Goal: Information Seeking & Learning: Learn about a topic

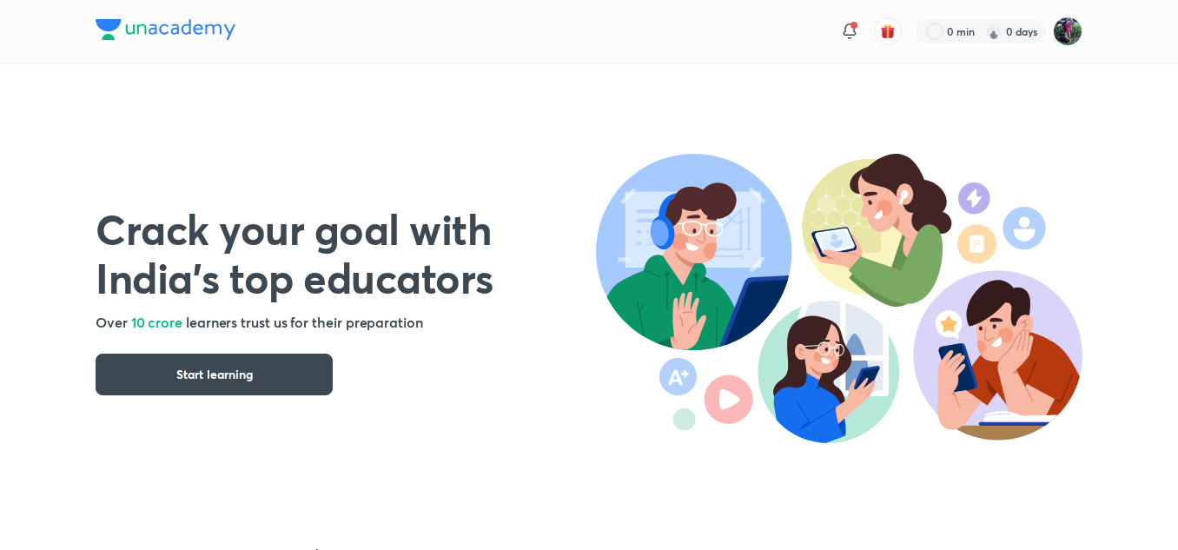
click at [109, 25] on img at bounding box center [166, 29] width 140 height 21
click at [1068, 35] on img at bounding box center [1068, 32] width 30 height 30
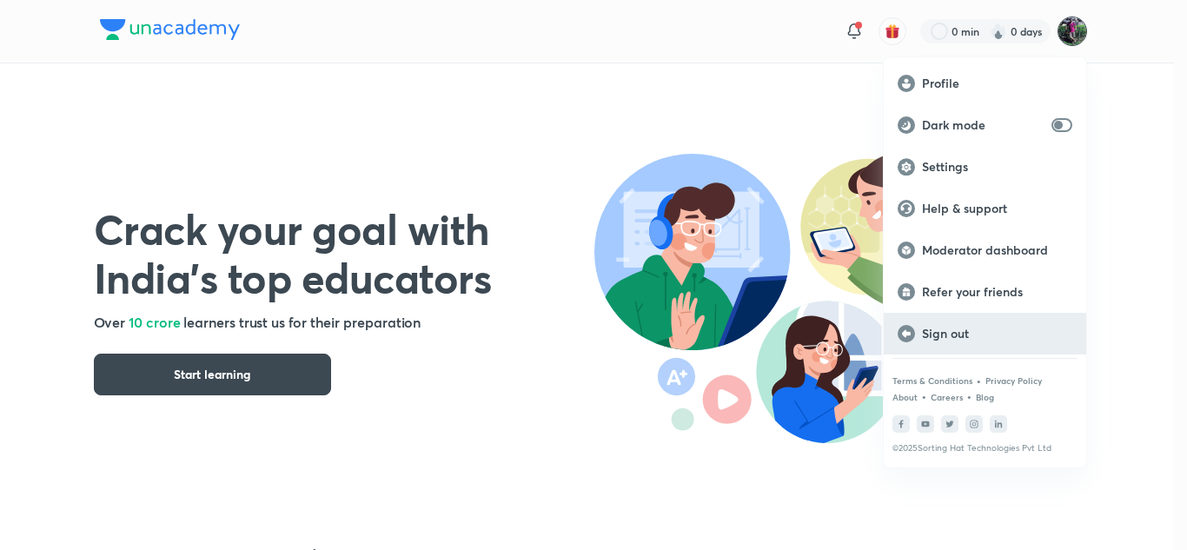
click at [942, 342] on div "Sign out" at bounding box center [984, 334] width 202 height 42
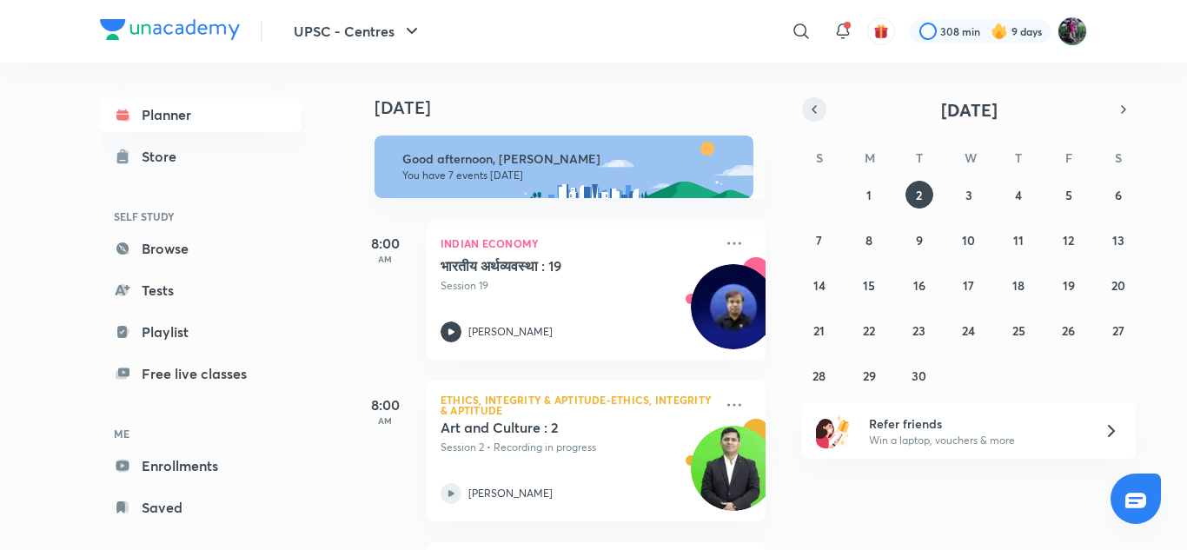
click at [820, 115] on icon "button" at bounding box center [814, 110] width 14 height 16
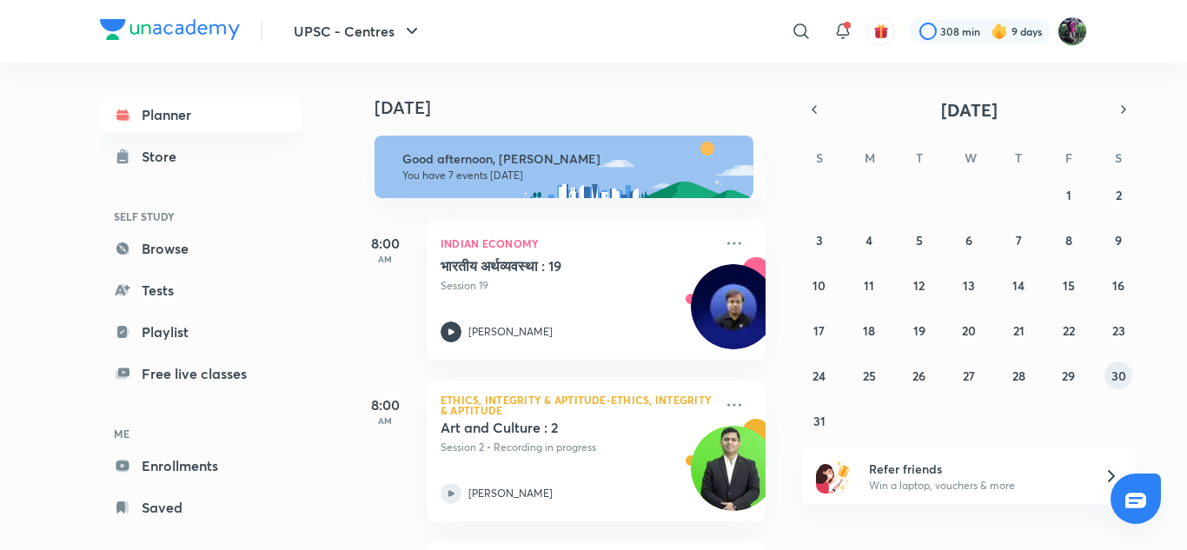
click at [1117, 371] on abbr "30" at bounding box center [1118, 375] width 15 height 17
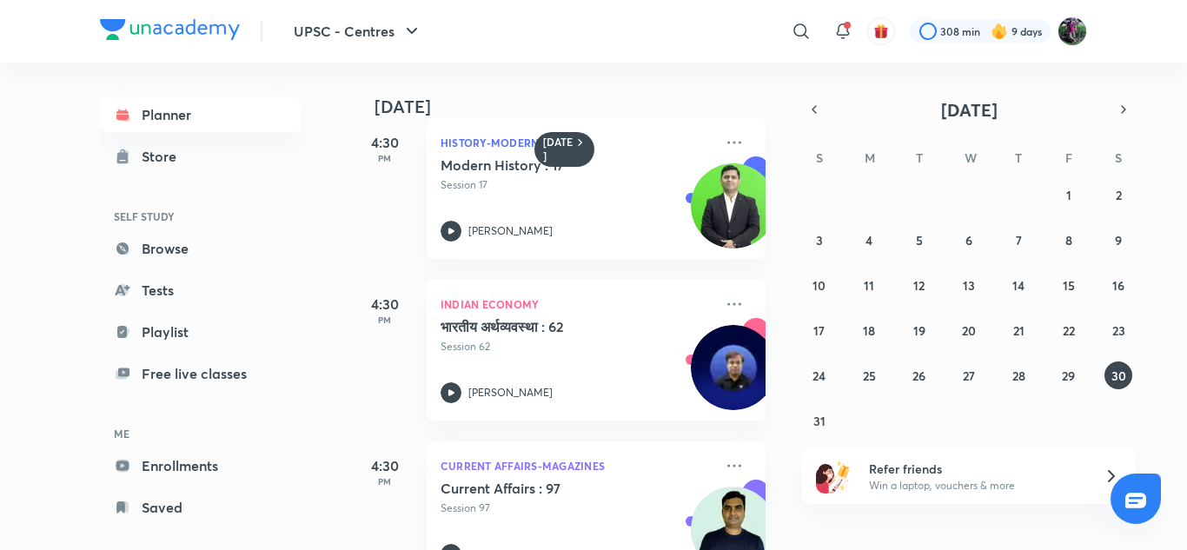
scroll to position [888, 0]
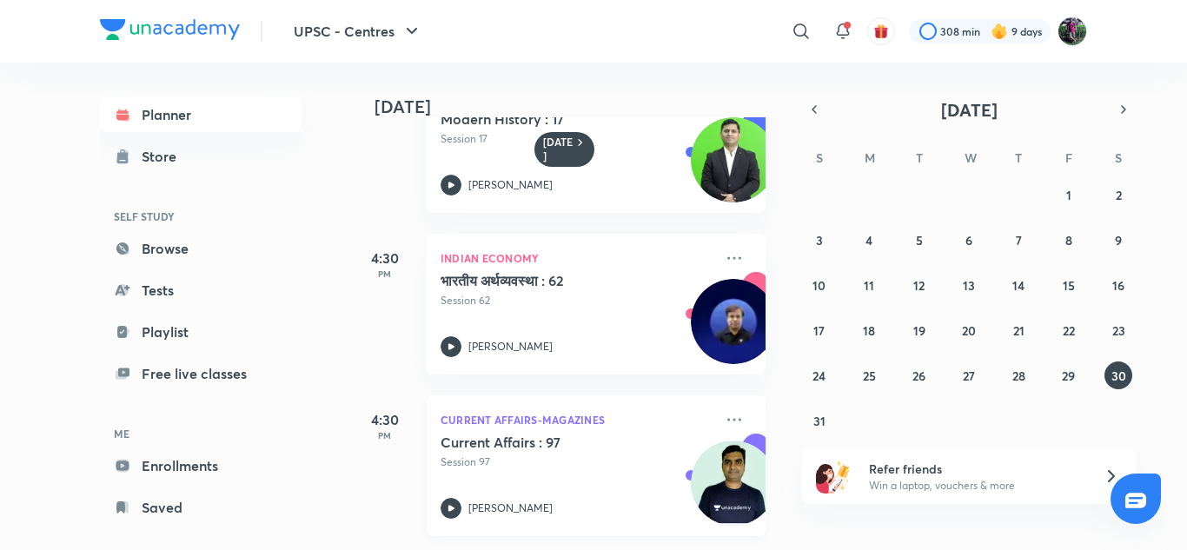
click at [450, 499] on icon at bounding box center [450, 508] width 21 height 21
click at [370, 215] on div "4:30 PM Indian Economy भारतीय अर्थव्यवस्था : 62 Session 62 Anjesh Kumar Gupta" at bounding box center [557, 294] width 415 height 162
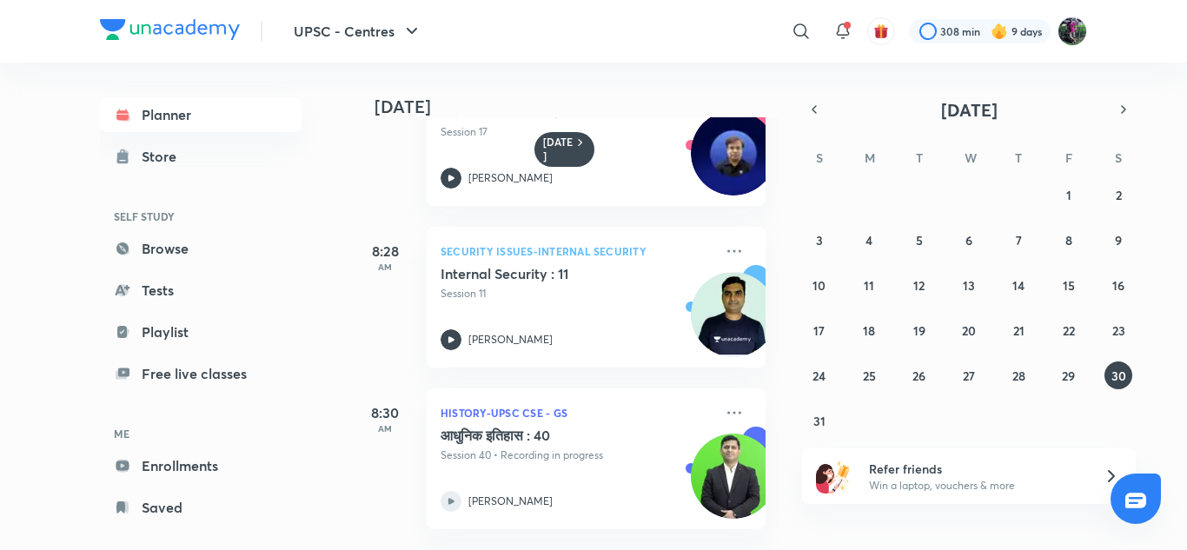
scroll to position [73, 0]
click at [920, 372] on abbr "26" at bounding box center [918, 375] width 13 height 17
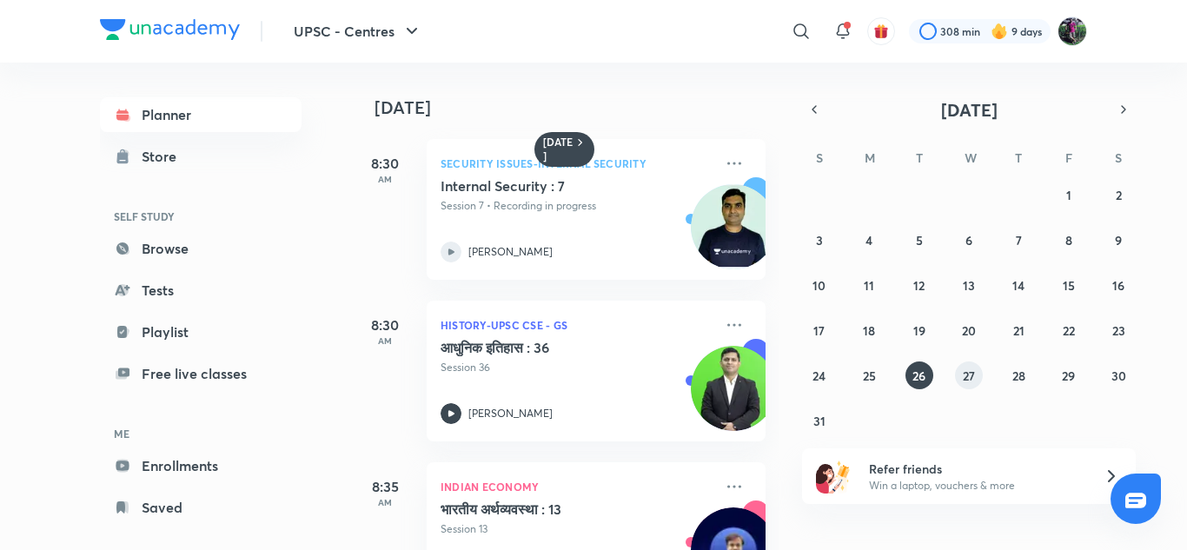
click at [969, 375] on abbr "27" at bounding box center [968, 375] width 12 height 17
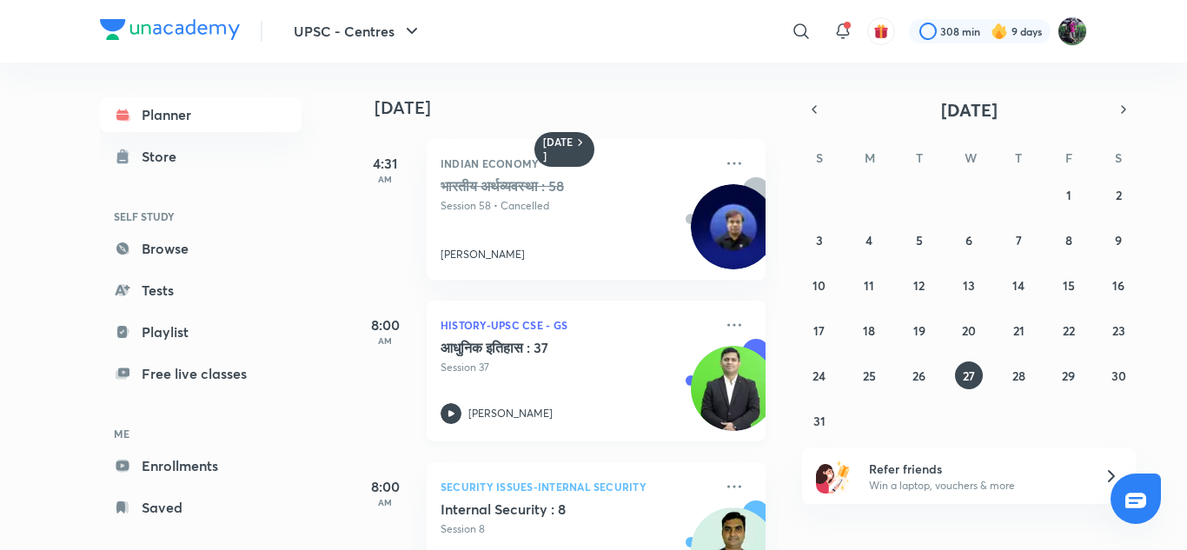
scroll to position [140, 0]
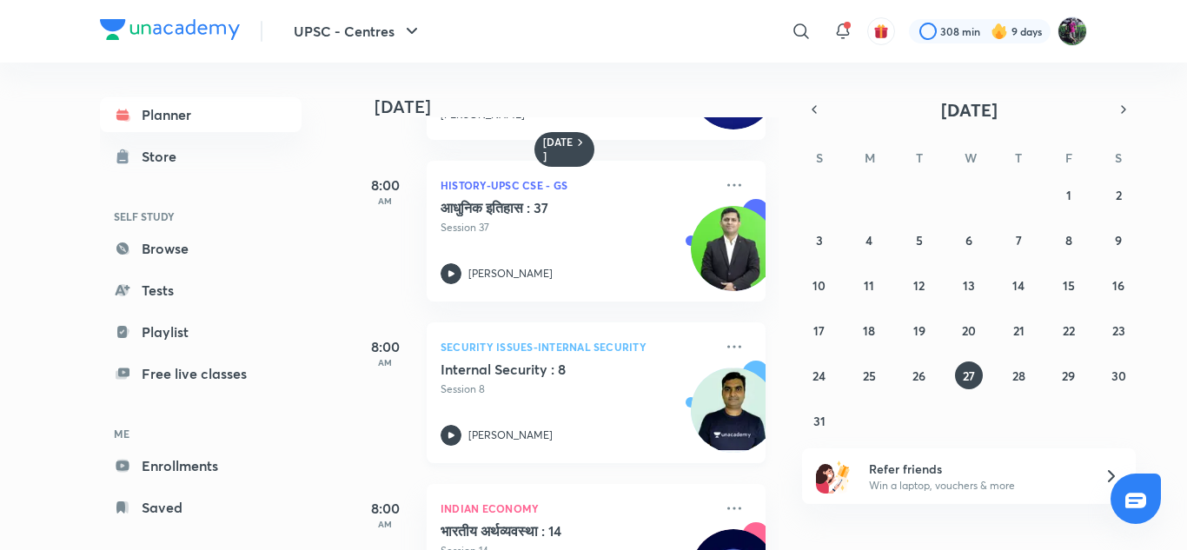
click at [458, 431] on icon at bounding box center [450, 435] width 21 height 21
click at [920, 373] on abbr "26" at bounding box center [918, 375] width 13 height 17
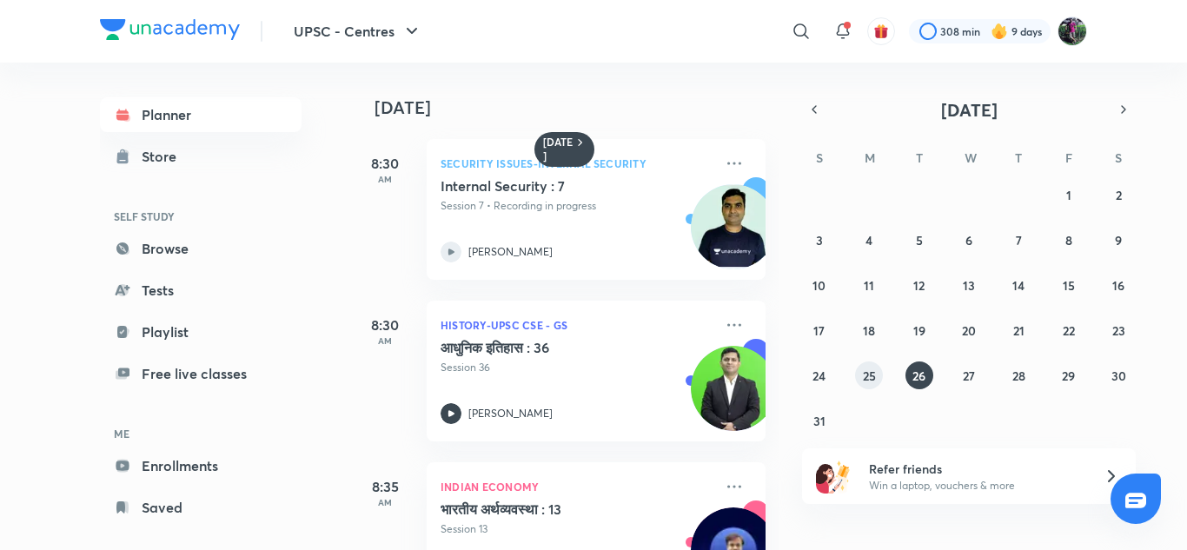
click at [870, 370] on abbr "25" at bounding box center [869, 375] width 13 height 17
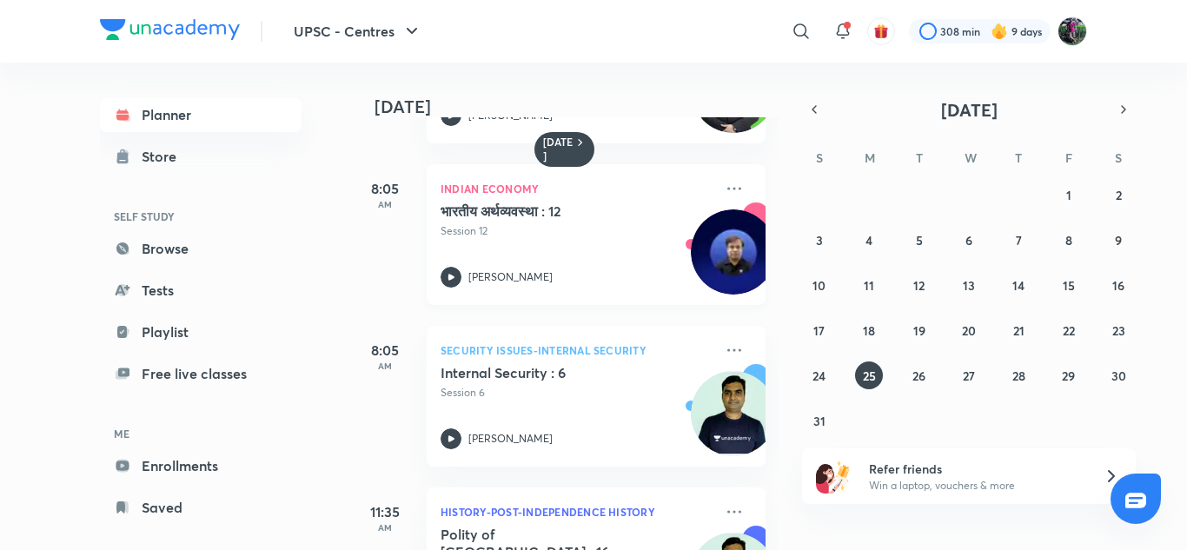
scroll to position [192, 0]
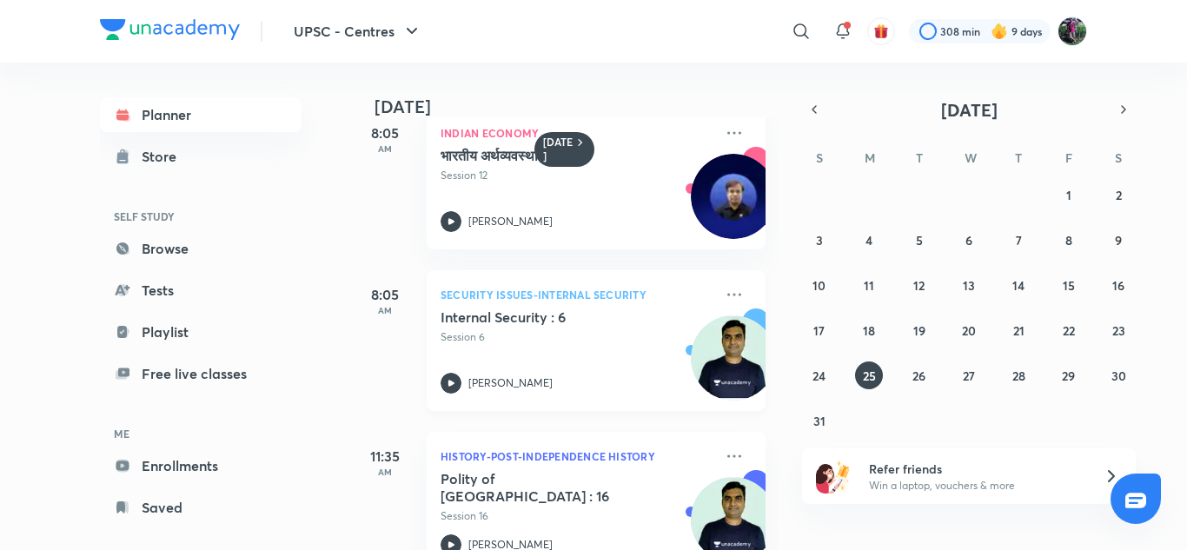
click at [451, 387] on icon at bounding box center [450, 383] width 21 height 21
click at [1119, 331] on abbr "23" at bounding box center [1118, 330] width 13 height 17
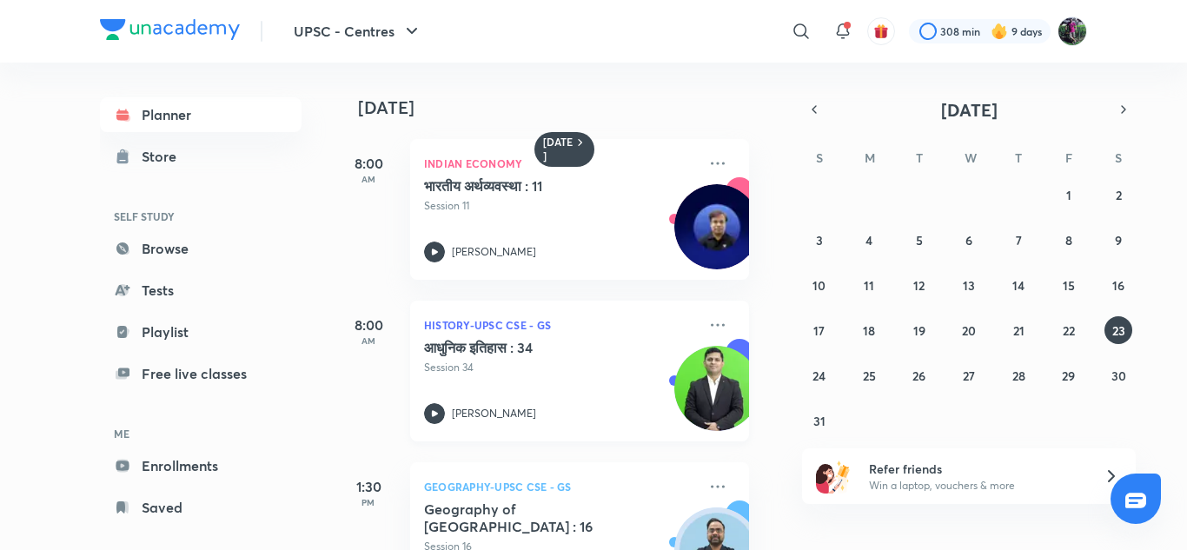
scroll to position [403, 17]
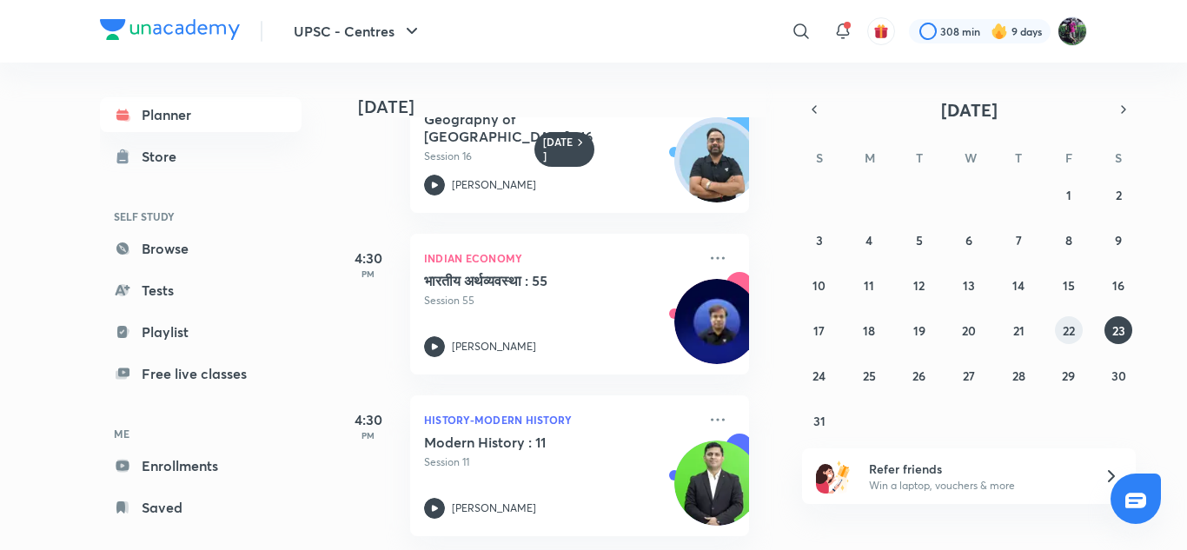
click at [1075, 322] on abbr "22" at bounding box center [1068, 330] width 12 height 17
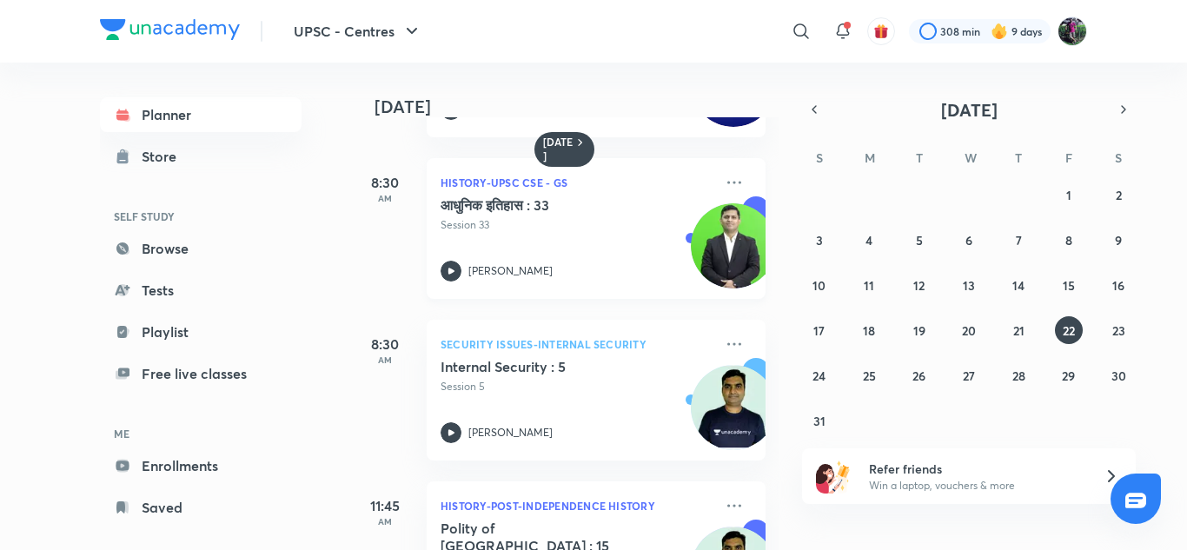
scroll to position [249, 0]
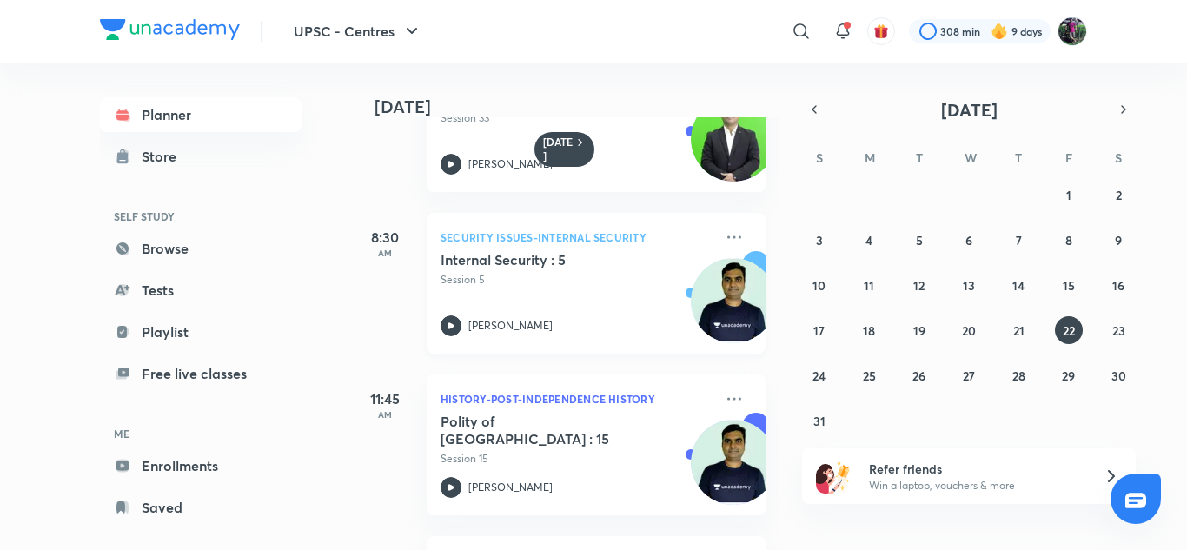
click at [450, 327] on icon at bounding box center [451, 325] width 6 height 6
click at [452, 486] on icon at bounding box center [451, 487] width 6 height 6
click at [1015, 331] on abbr "21" at bounding box center [1018, 330] width 11 height 17
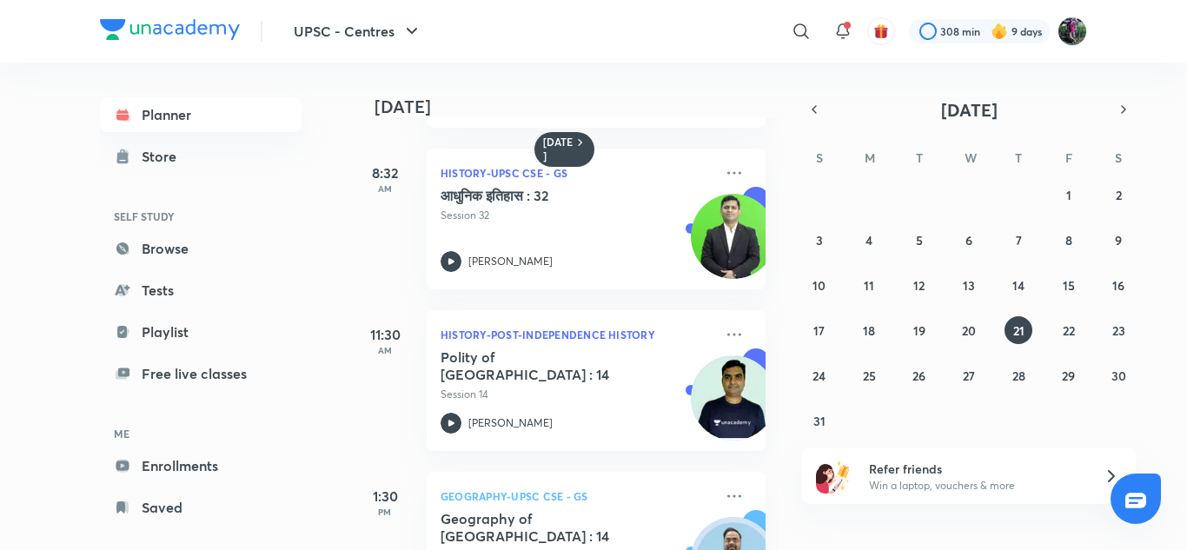
scroll to position [328, 0]
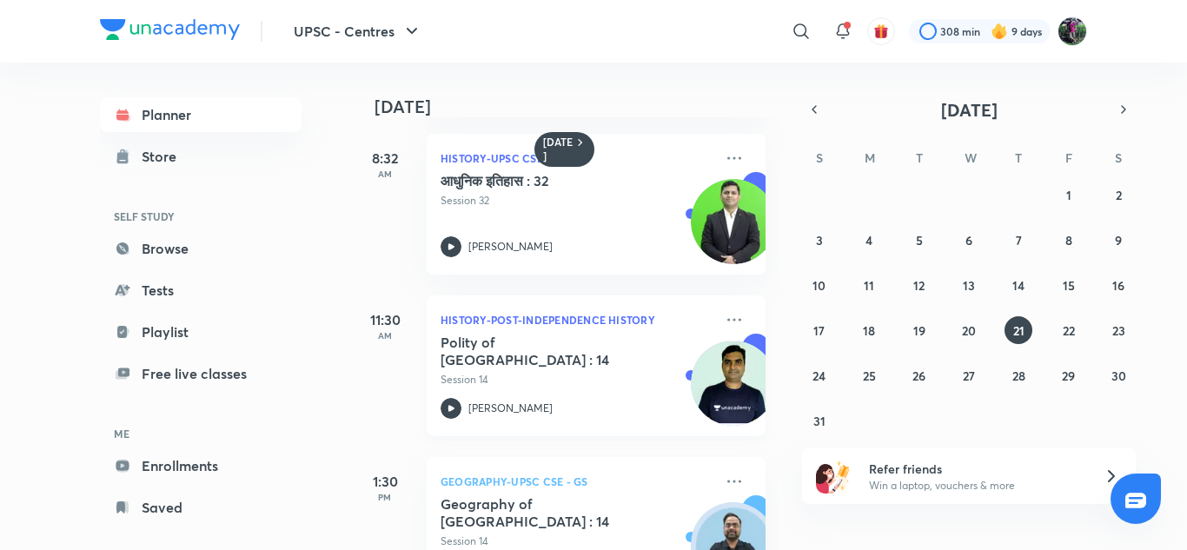
click at [445, 402] on icon at bounding box center [450, 408] width 21 height 21
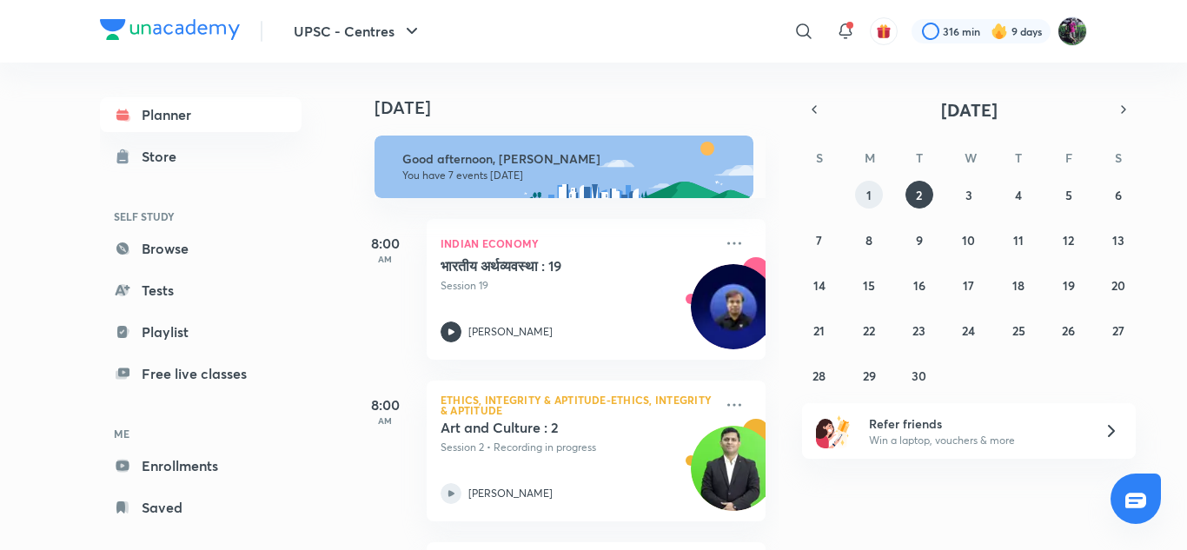
click at [865, 197] on button "1" at bounding box center [869, 195] width 28 height 28
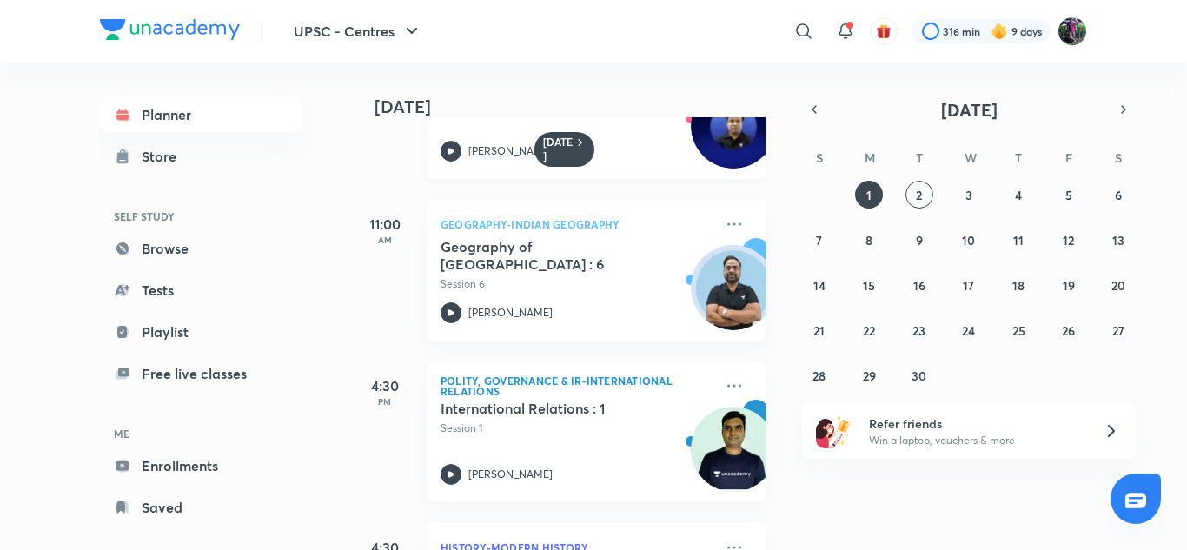
scroll to position [403, 0]
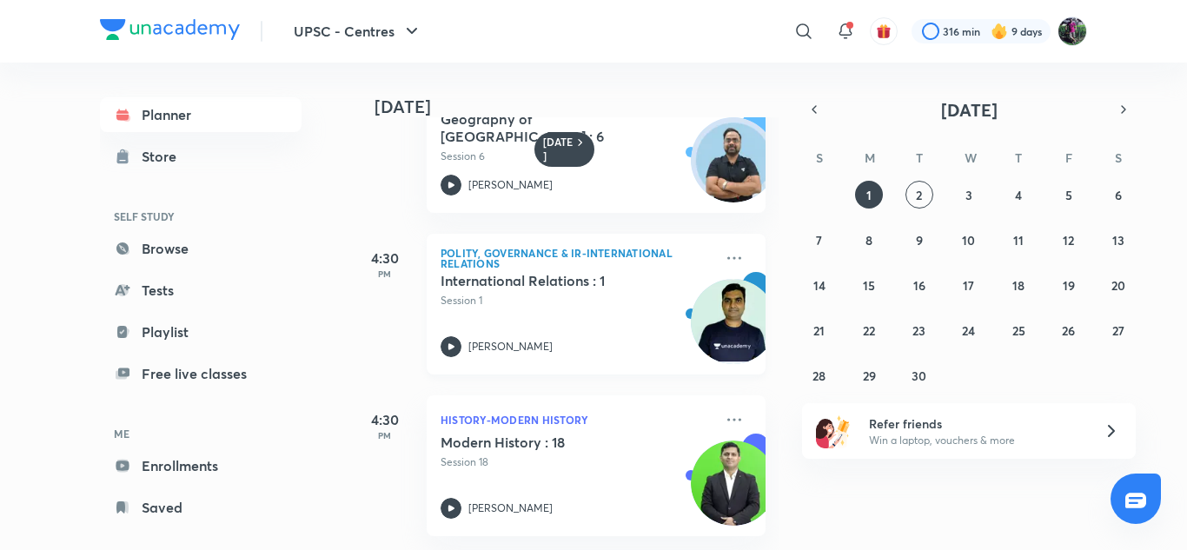
click at [450, 343] on icon at bounding box center [451, 346] width 6 height 6
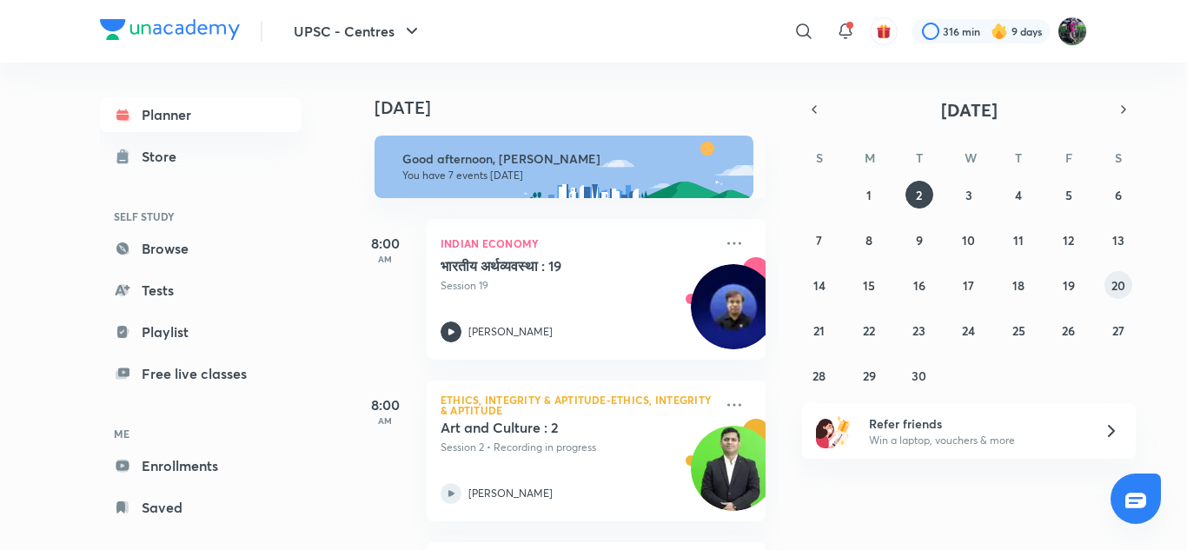
click at [1114, 282] on abbr "20" at bounding box center [1118, 285] width 14 height 17
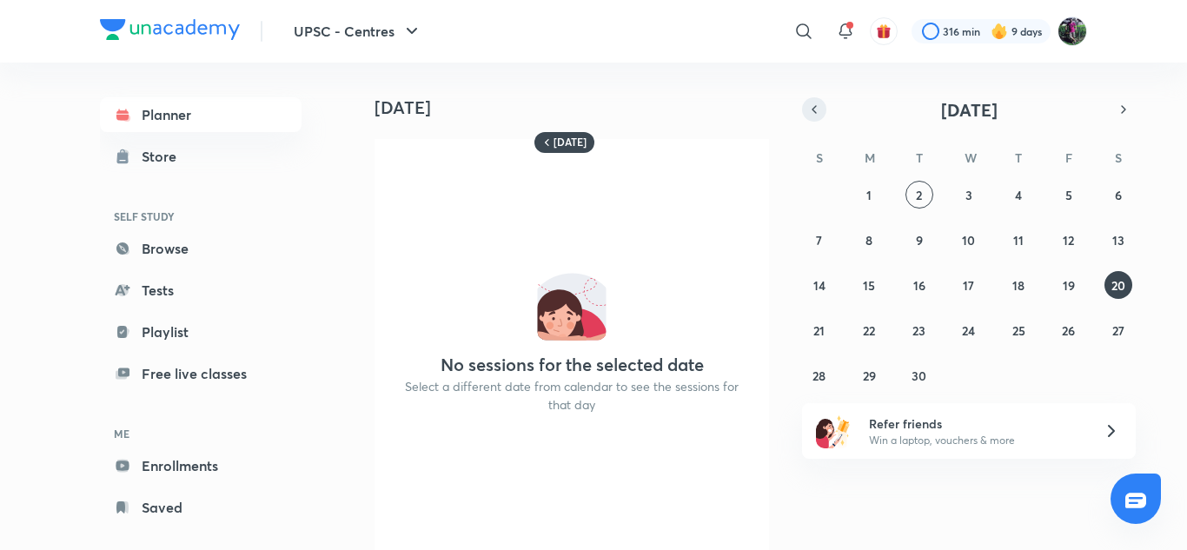
click at [810, 111] on icon "button" at bounding box center [814, 110] width 14 height 16
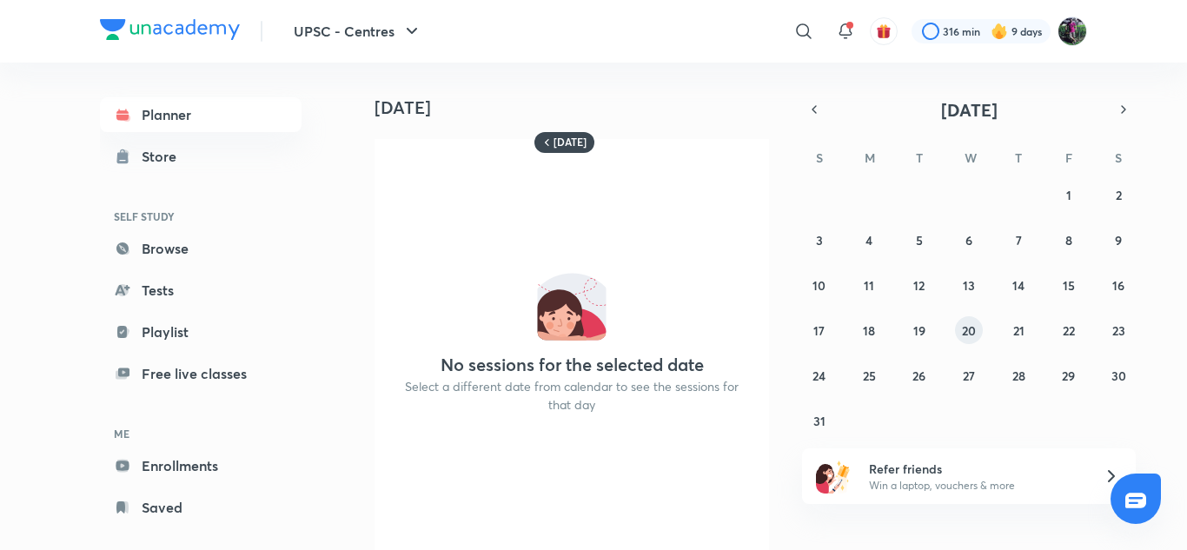
click at [969, 327] on abbr "20" at bounding box center [969, 330] width 14 height 17
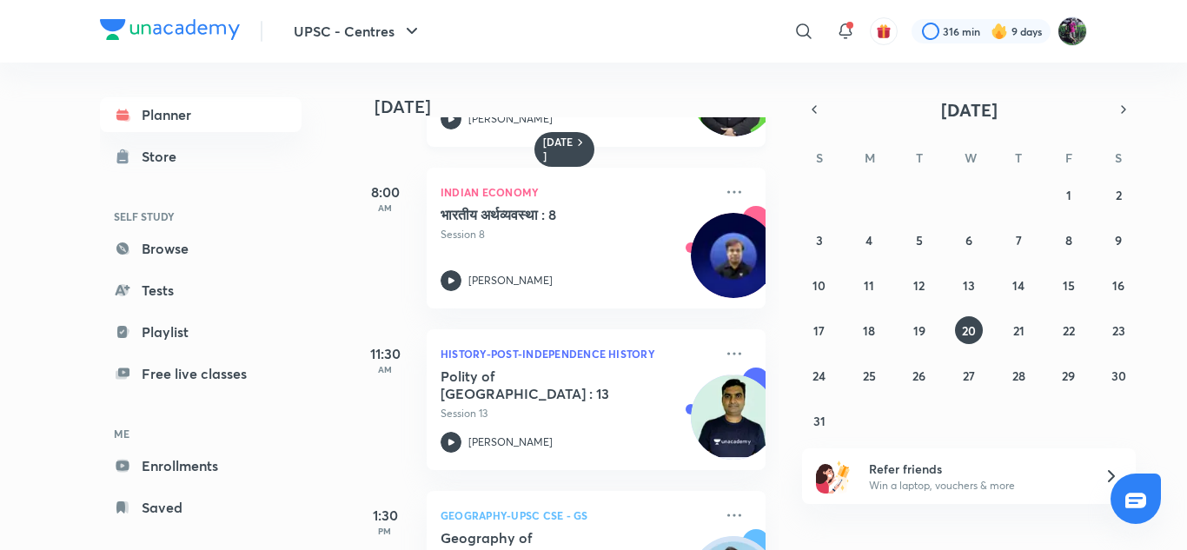
scroll to position [351, 0]
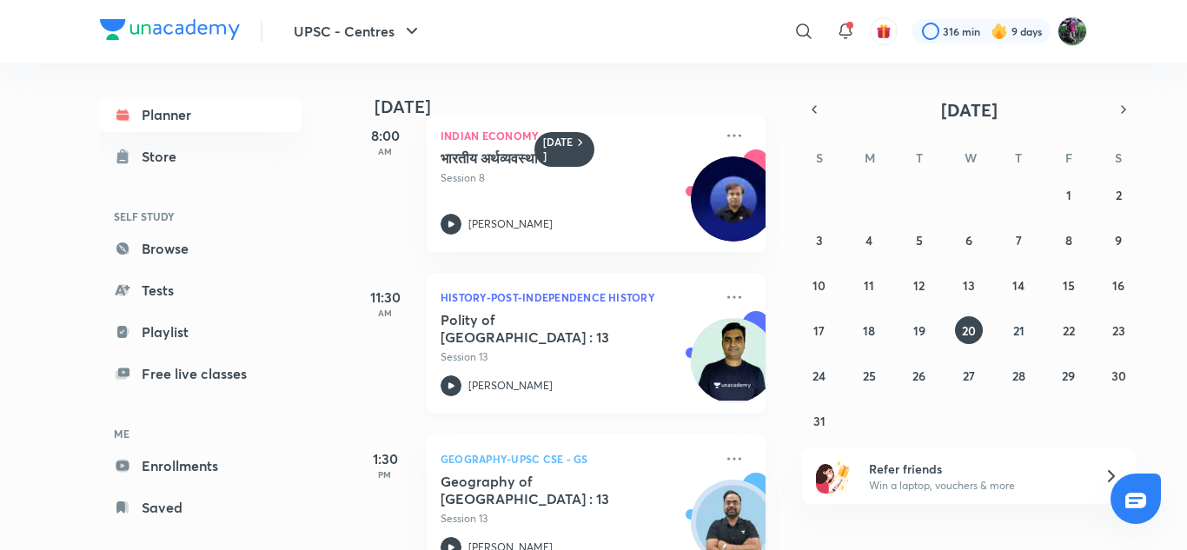
click at [456, 386] on icon at bounding box center [450, 385] width 21 height 21
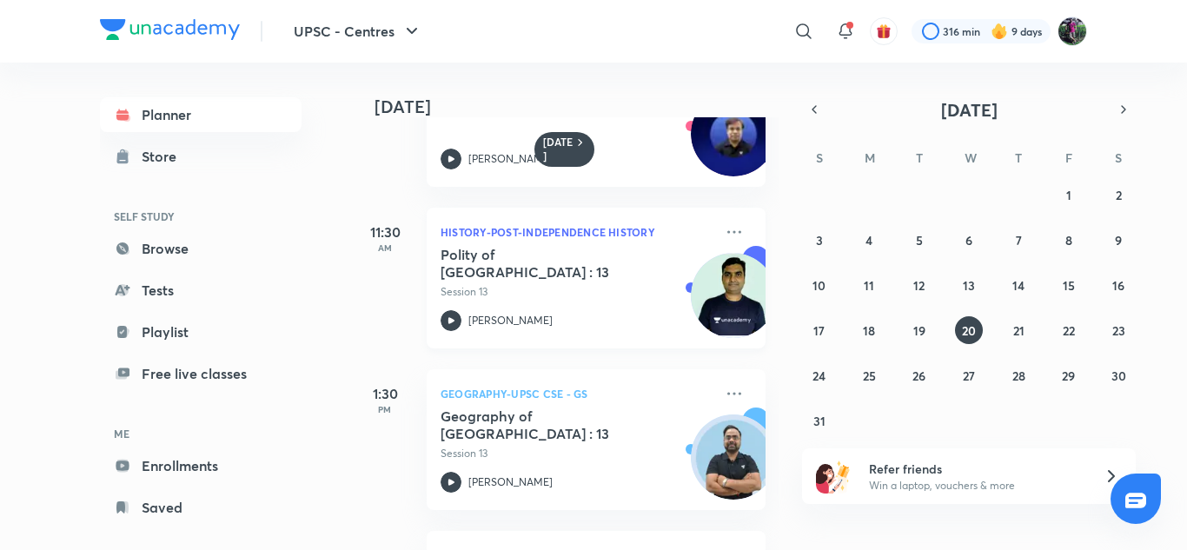
scroll to position [417, 0]
click at [917, 334] on abbr "19" at bounding box center [919, 330] width 12 height 17
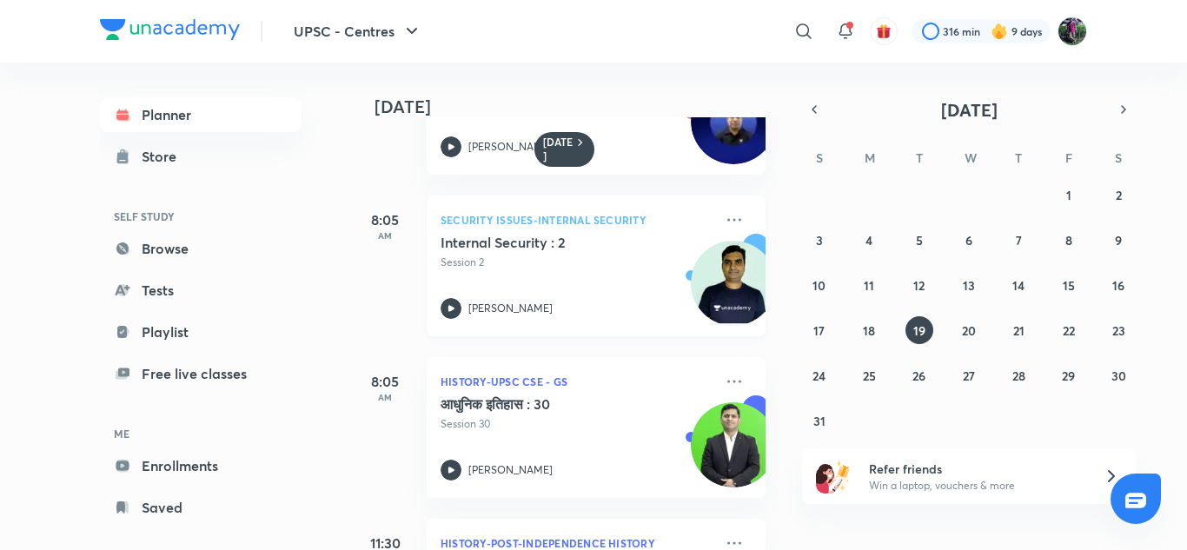
scroll to position [96, 0]
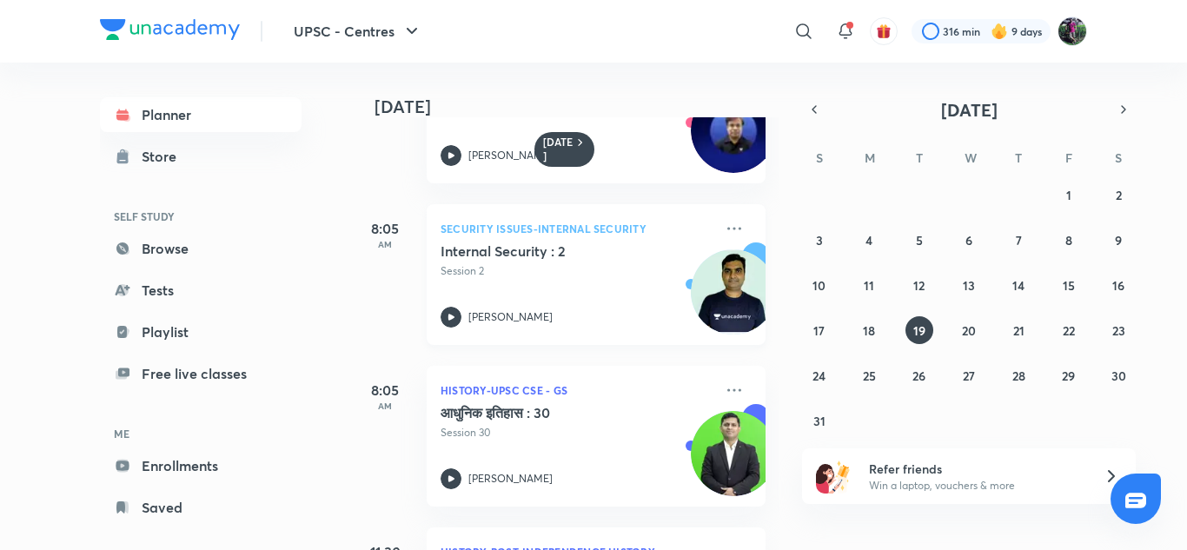
click at [454, 316] on icon at bounding box center [450, 317] width 21 height 21
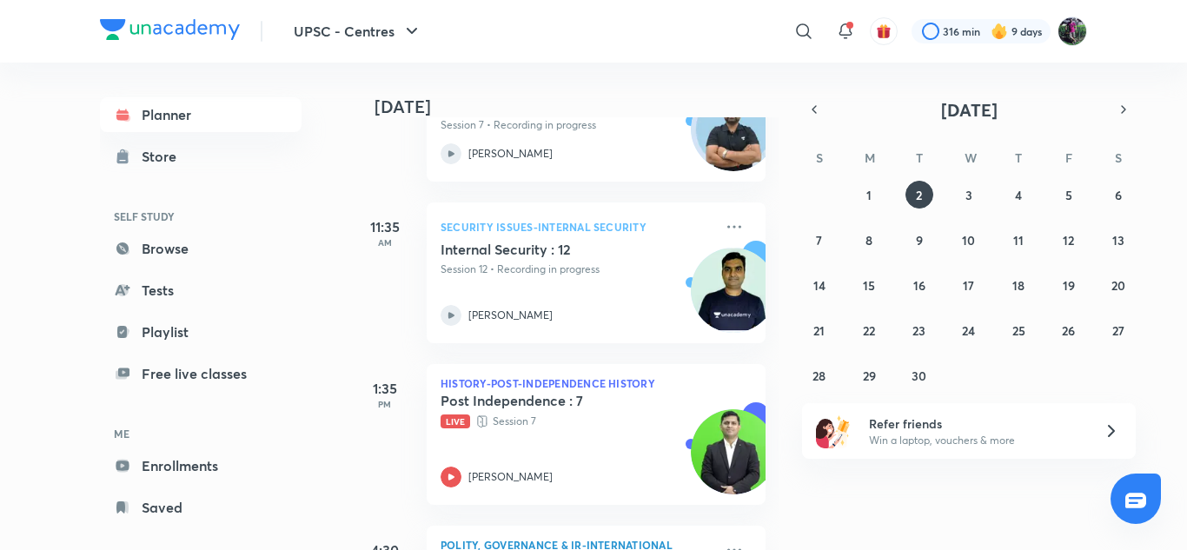
scroll to position [490, 0]
